Goal: Information Seeking & Learning: Learn about a topic

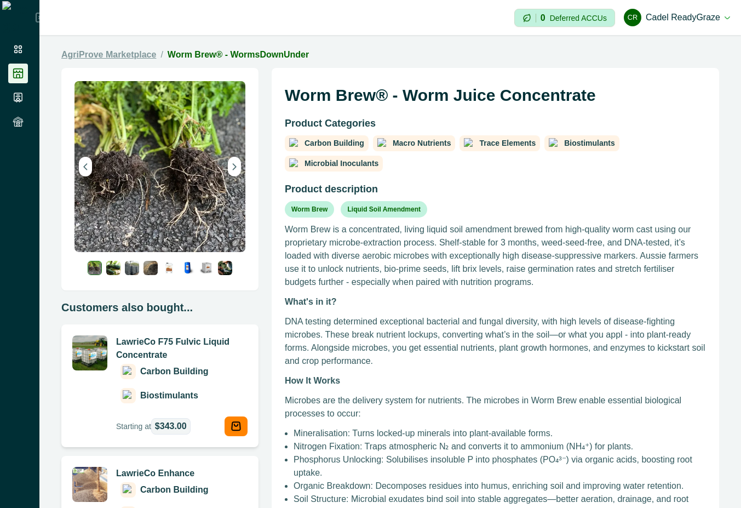
click at [122, 55] on link "AgriProve Marketplace" at bounding box center [108, 54] width 95 height 13
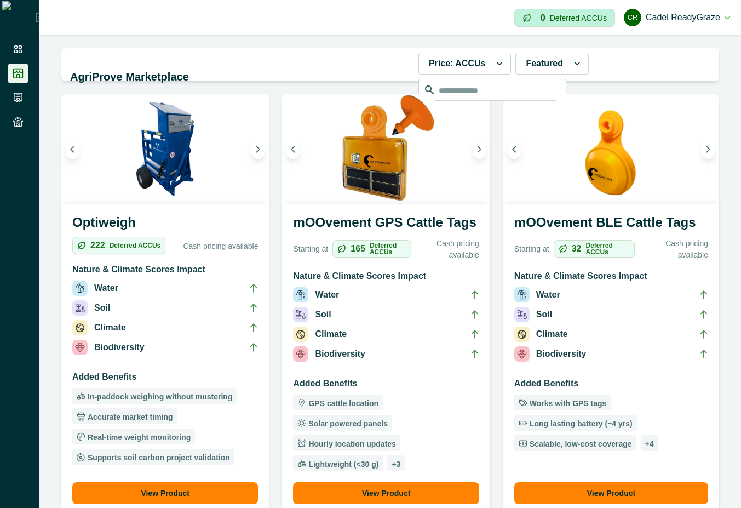
click at [399, 332] on li "Climate" at bounding box center [386, 337] width 186 height 20
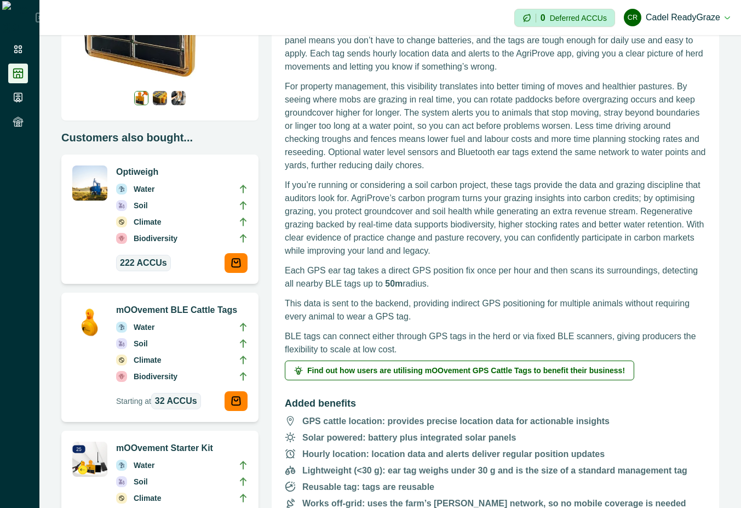
scroll to position [197, 0]
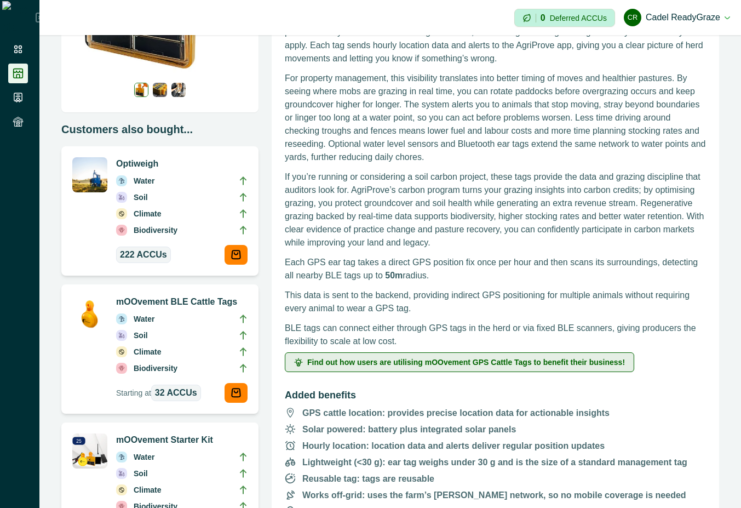
click at [402, 363] on span "Find out how users are utilising mOOvement GPS Cattle Tags to benefit their bus…" at bounding box center [466, 362] width 318 height 8
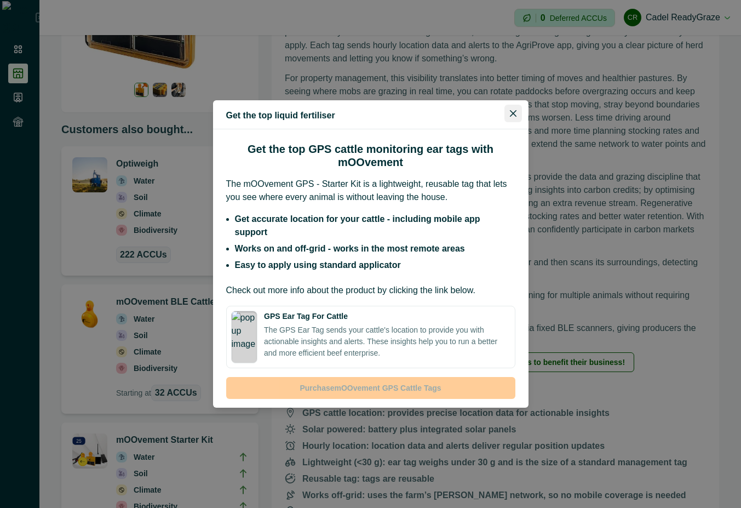
click at [510, 117] on icon "Close" at bounding box center [513, 113] width 7 height 7
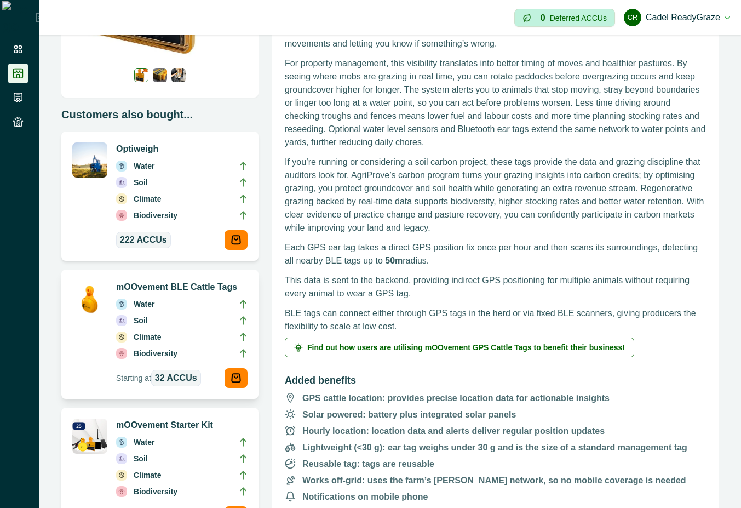
scroll to position [296, 0]
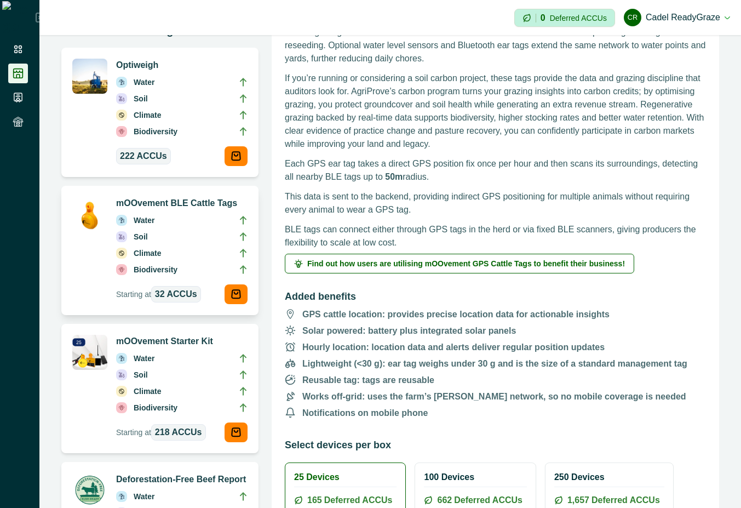
click at [161, 265] on p "Biodiversity" at bounding box center [156, 270] width 44 height 12
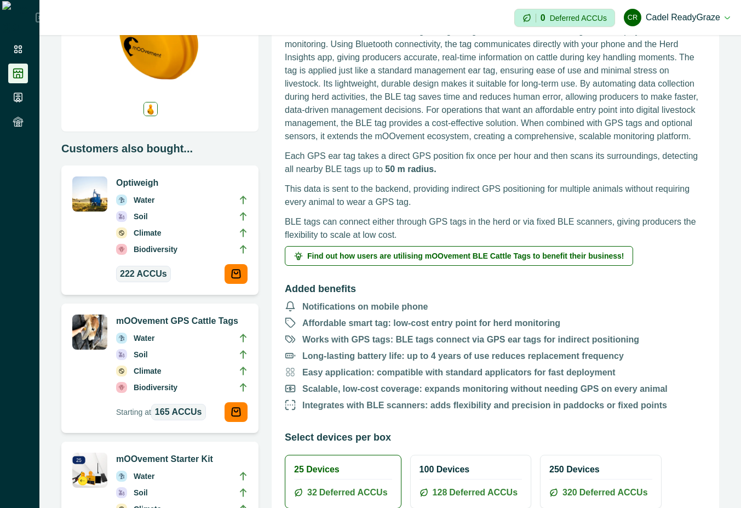
scroll to position [197, 0]
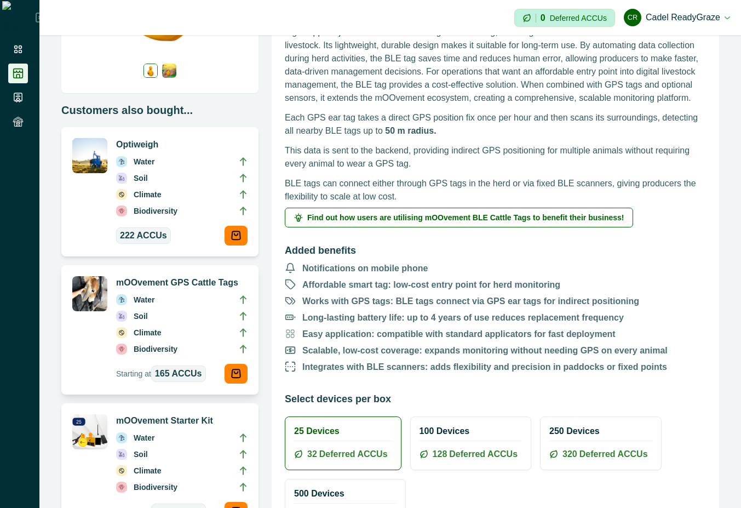
click at [176, 323] on li "Soil" at bounding box center [182, 318] width 132 height 16
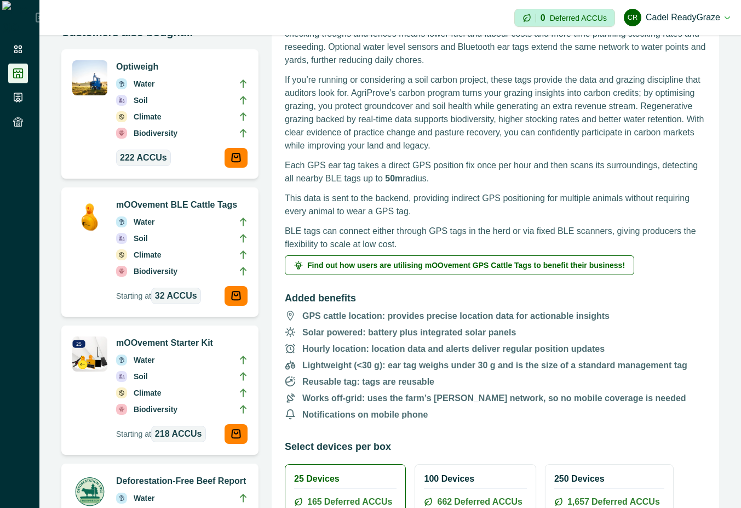
scroll to position [296, 0]
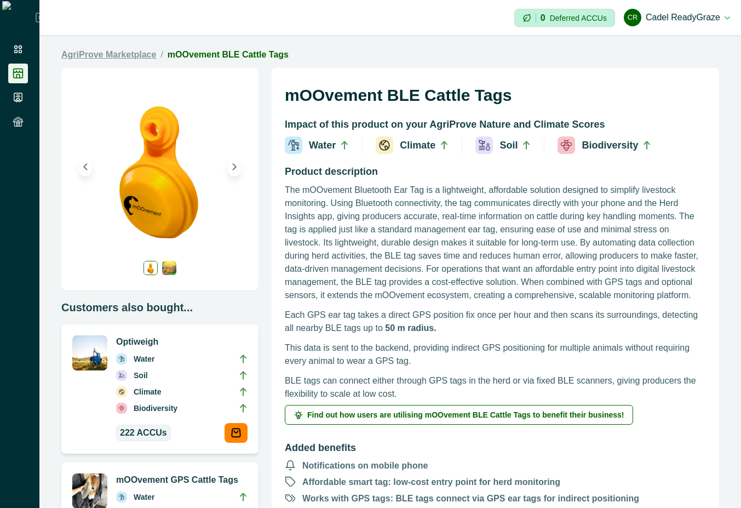
click at [134, 52] on link "AgriProve Marketplace" at bounding box center [108, 54] width 95 height 13
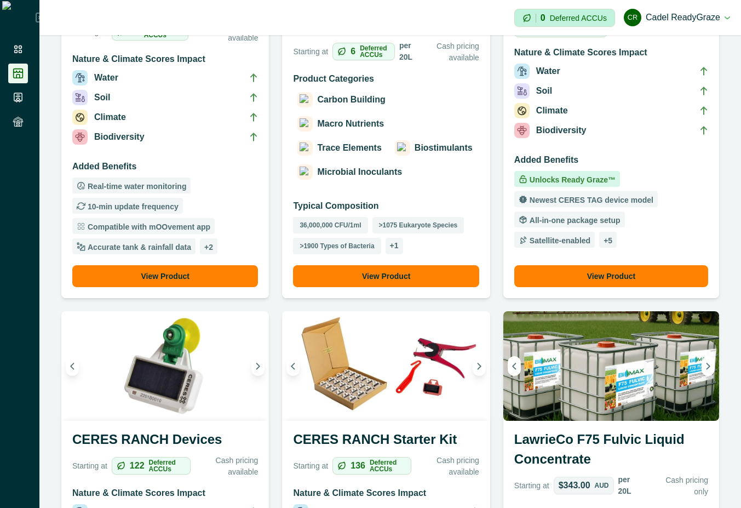
scroll to position [1282, 0]
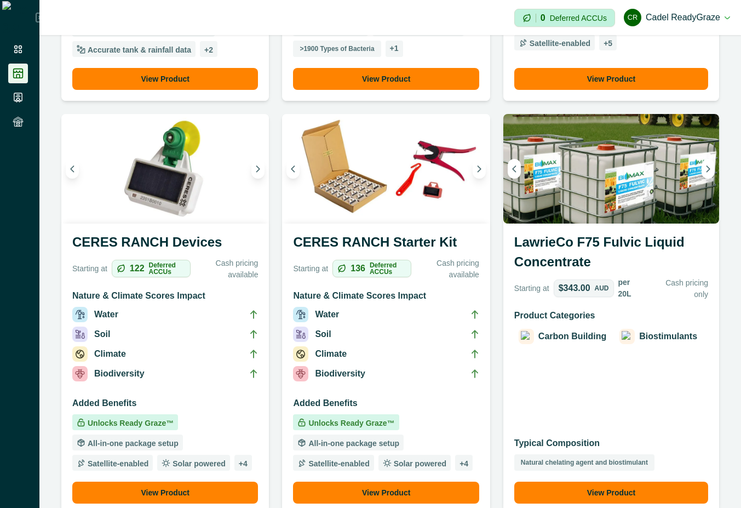
click at [592, 345] on div "Product Categories Carbon Building Biostimulants" at bounding box center [612, 367] width 194 height 117
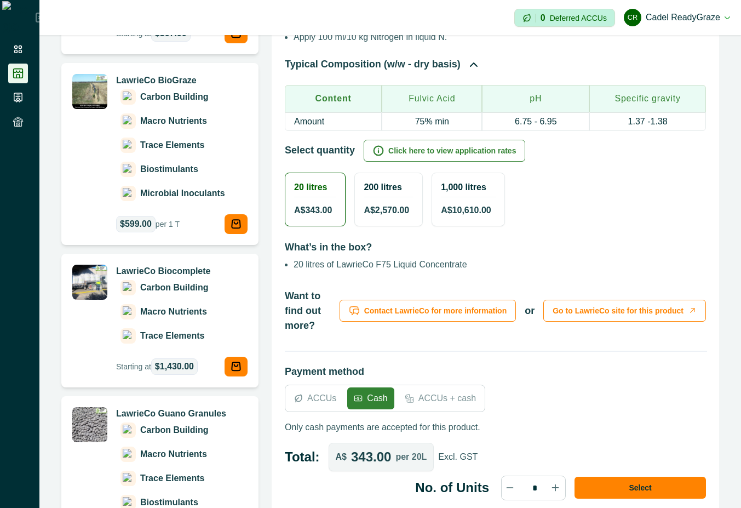
scroll to position [487, 0]
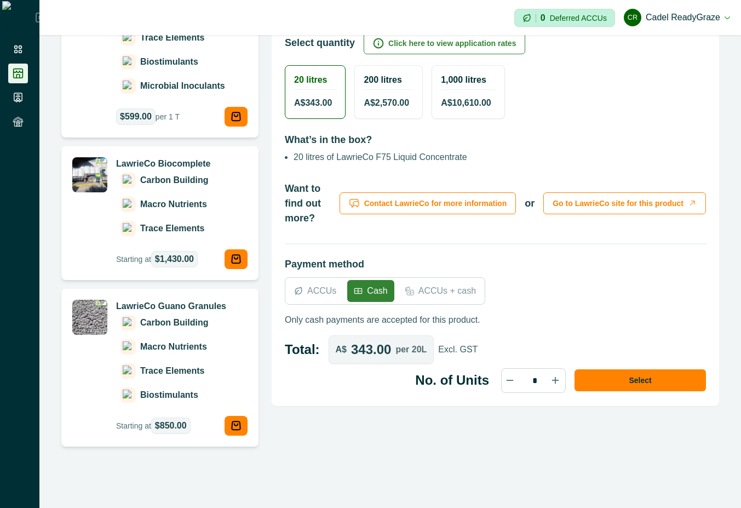
click at [449, 284] on p "ACCUs + cash" at bounding box center [448, 290] width 58 height 13
click at [319, 284] on p "ACCUs" at bounding box center [321, 290] width 29 height 13
